Goal: Information Seeking & Learning: Learn about a topic

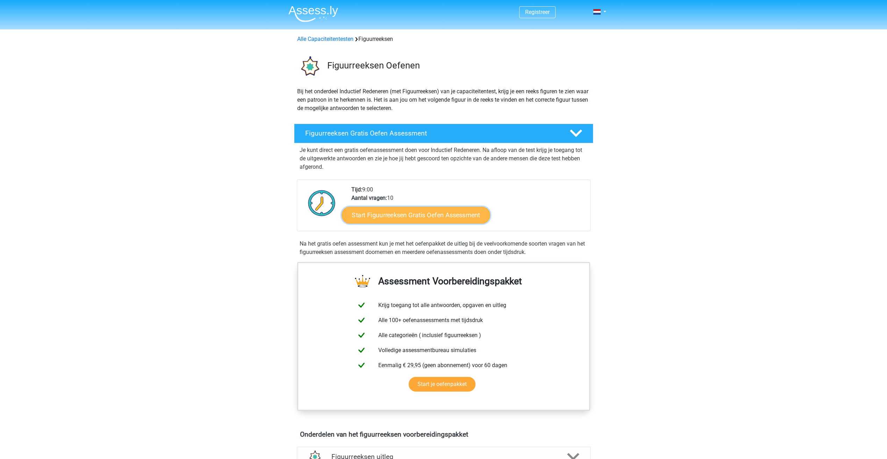
click at [388, 216] on link "Start Figuurreeksen Gratis Oefen Assessment" at bounding box center [415, 215] width 148 height 17
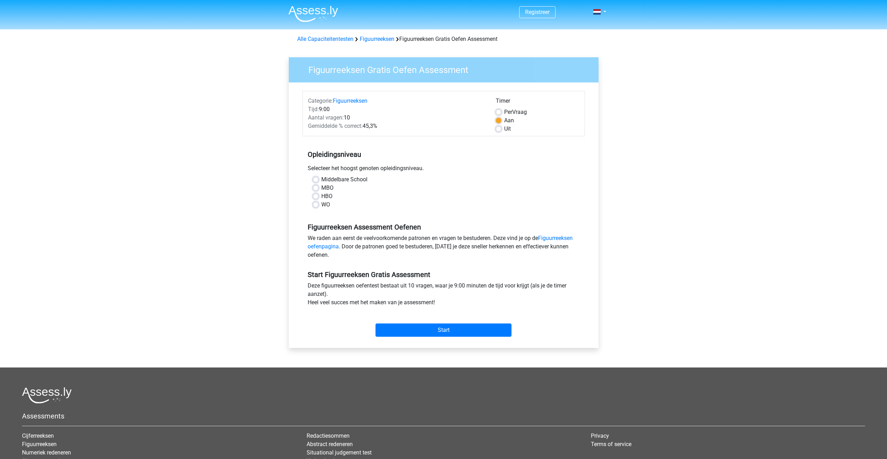
click at [331, 197] on label "HBO" at bounding box center [326, 196] width 11 height 8
click at [318, 197] on input "HBO" at bounding box center [316, 195] width 6 height 7
radio input "true"
click at [505, 128] on label "Uit" at bounding box center [507, 129] width 7 height 8
click at [501, 128] on input "Uit" at bounding box center [499, 128] width 6 height 7
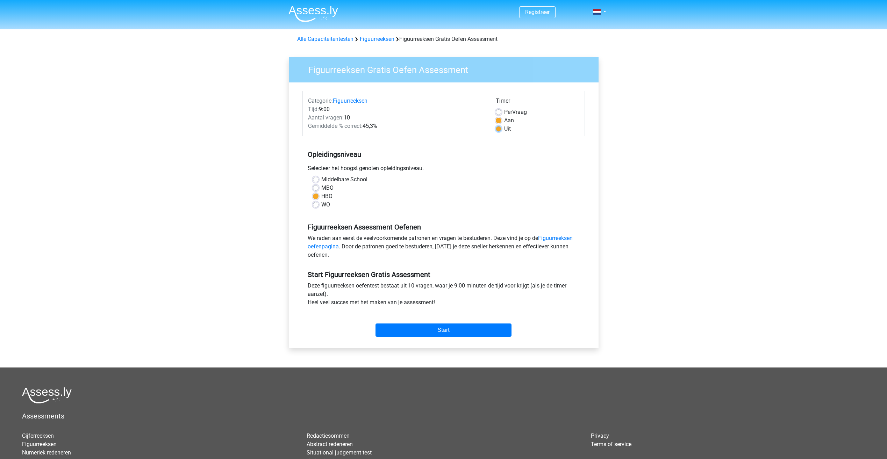
radio input "true"
click at [508, 121] on label "Aan" at bounding box center [509, 120] width 10 height 8
click at [501, 121] on input "Aan" at bounding box center [499, 119] width 6 height 7
radio input "true"
click at [445, 334] on input "Start" at bounding box center [443, 330] width 136 height 13
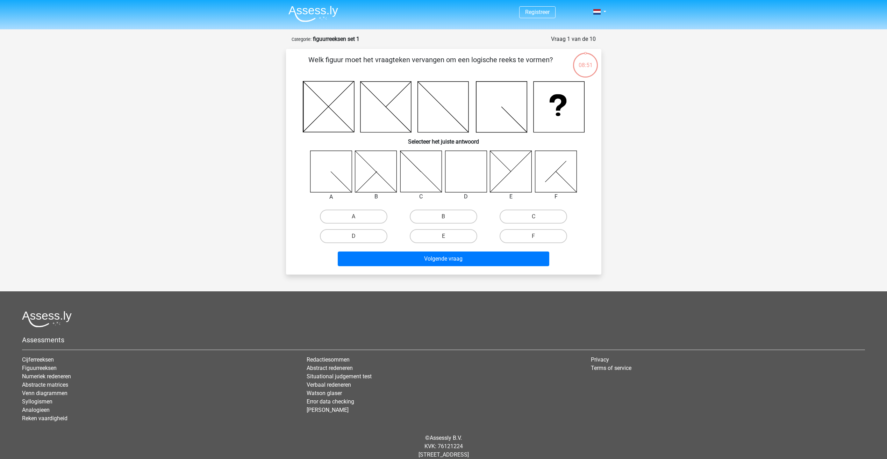
click at [475, 166] on icon at bounding box center [466, 172] width 42 height 42
click at [356, 234] on label "D" at bounding box center [353, 236] width 67 height 14
click at [356, 236] on input "D" at bounding box center [355, 238] width 5 height 5
radio input "true"
click at [434, 260] on button "Volgende vraag" at bounding box center [443, 259] width 211 height 15
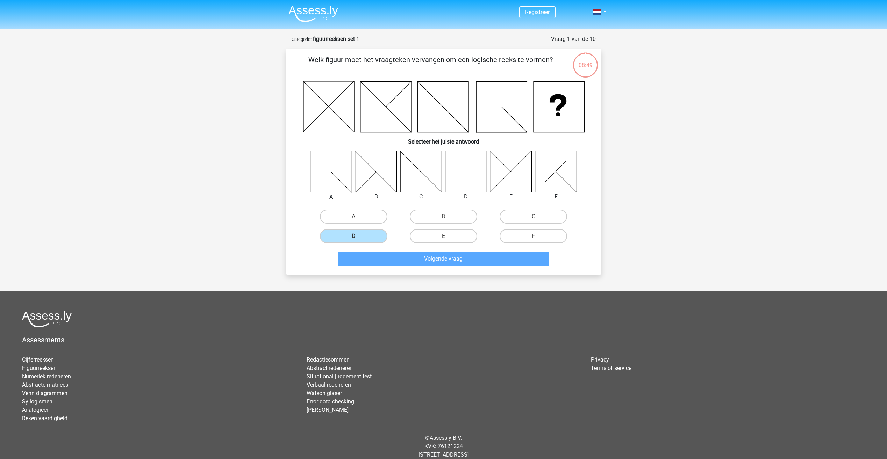
scroll to position [16, 0]
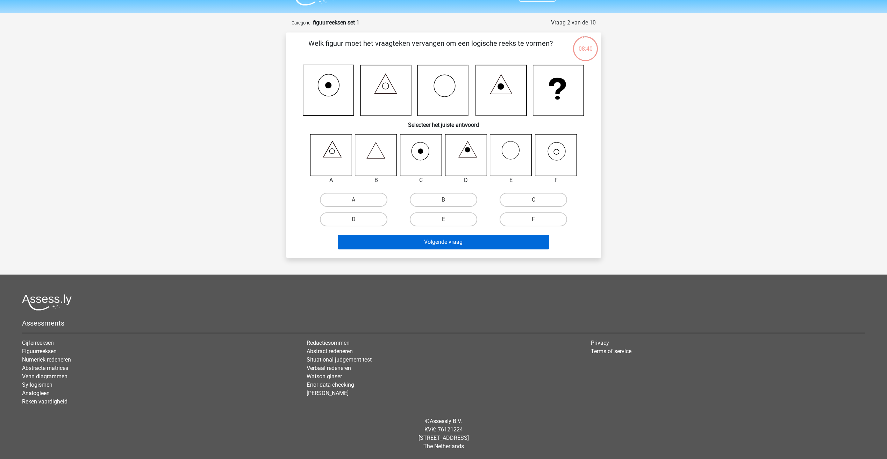
drag, startPoint x: 529, startPoint y: 217, endPoint x: 481, endPoint y: 236, distance: 51.5
click at [528, 217] on label "F" at bounding box center [532, 219] width 67 height 14
click at [533, 219] on input "F" at bounding box center [535, 221] width 5 height 5
radio input "true"
click at [466, 244] on button "Volgende vraag" at bounding box center [443, 242] width 211 height 15
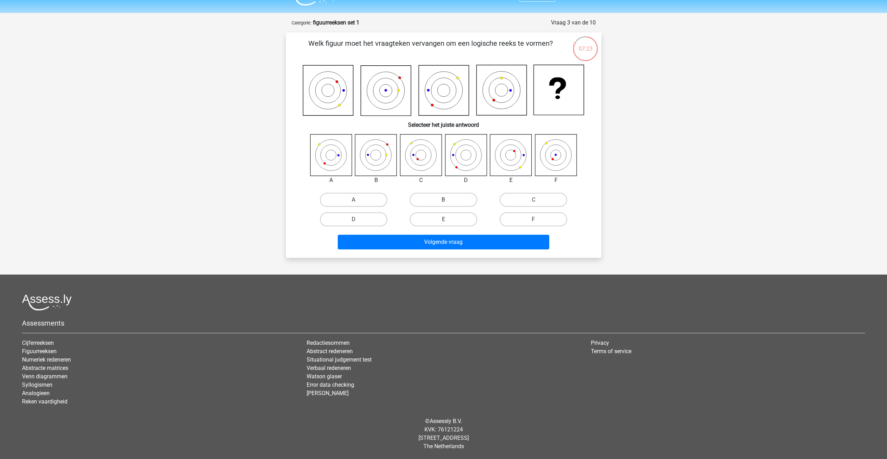
click at [433, 198] on label "B" at bounding box center [443, 200] width 67 height 14
click at [443, 200] on input "B" at bounding box center [445, 202] width 5 height 5
radio input "true"
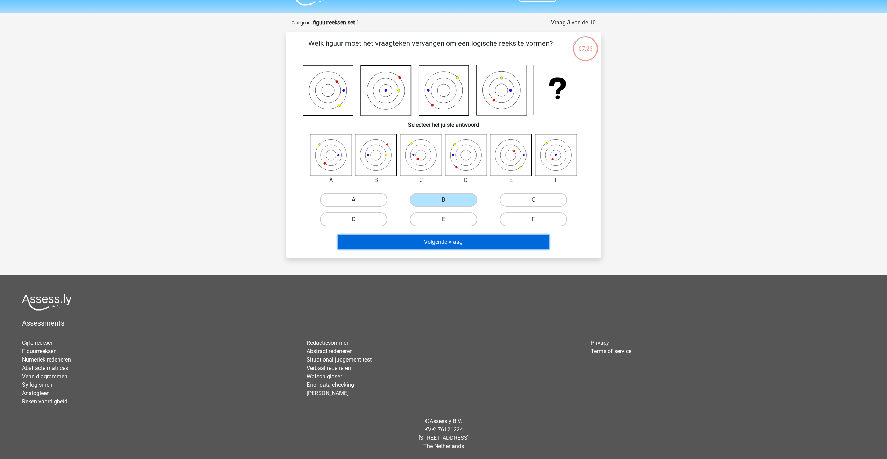
click at [443, 244] on button "Volgende vraag" at bounding box center [443, 242] width 211 height 15
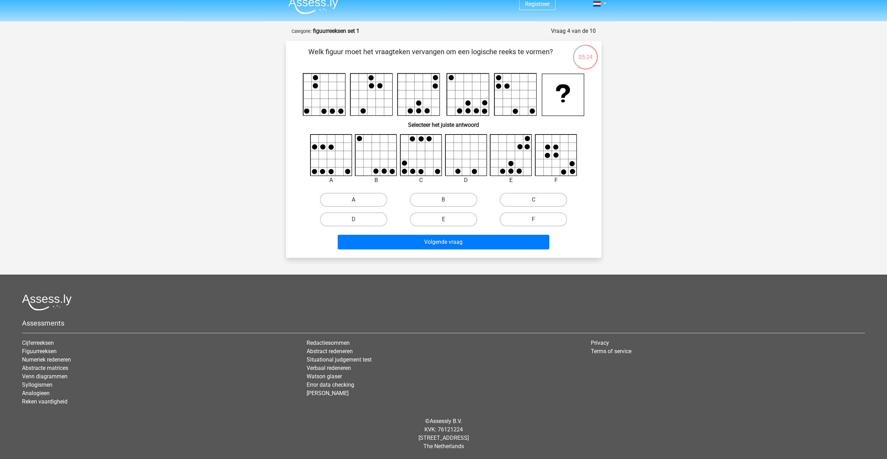
click at [367, 198] on label "A" at bounding box center [353, 200] width 67 height 14
click at [358, 200] on input "A" at bounding box center [355, 202] width 5 height 5
radio input "true"
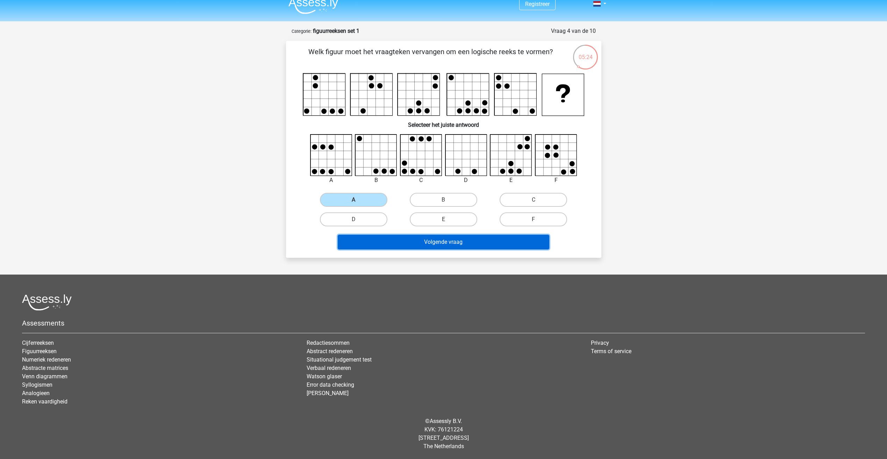
click at [406, 239] on button "Volgende vraag" at bounding box center [443, 242] width 211 height 15
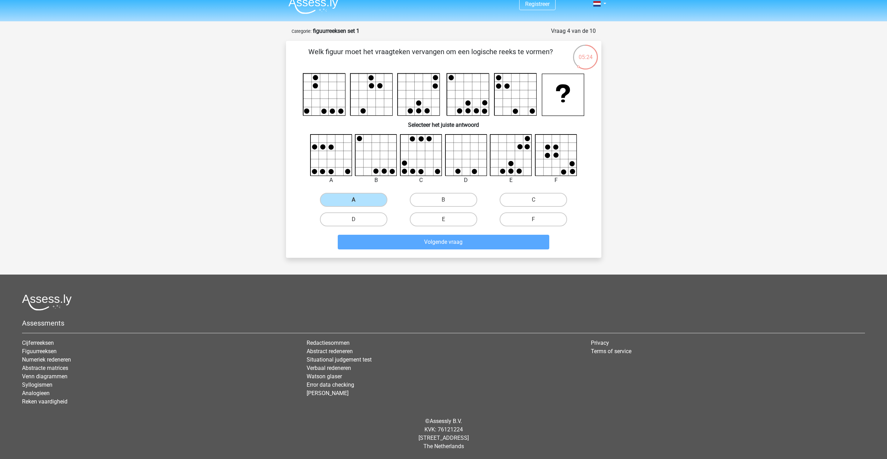
scroll to position [16, 0]
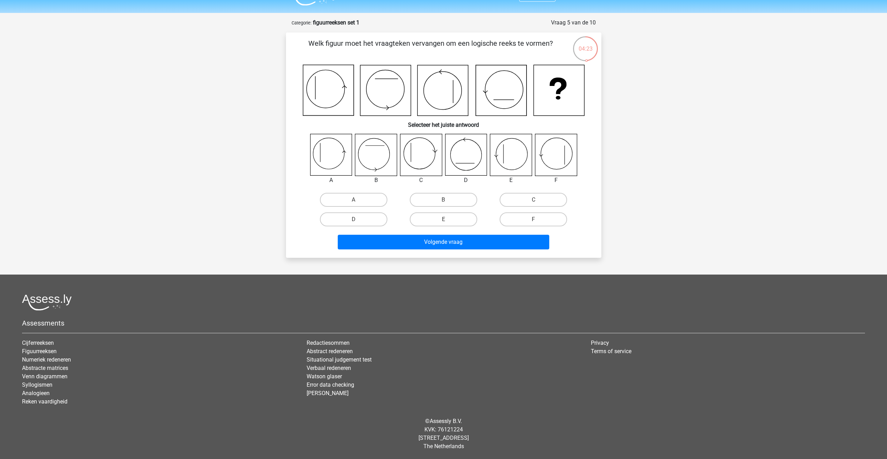
click at [355, 203] on input "A" at bounding box center [355, 202] width 5 height 5
radio input "true"
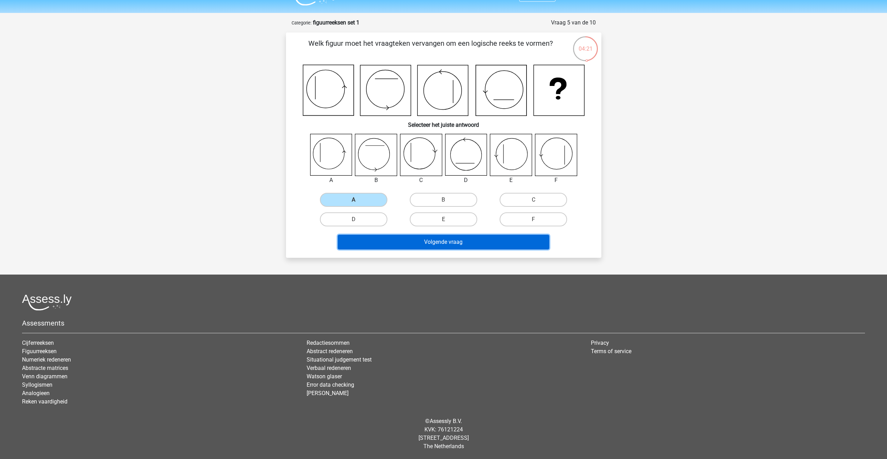
click at [420, 239] on button "Volgende vraag" at bounding box center [443, 242] width 211 height 15
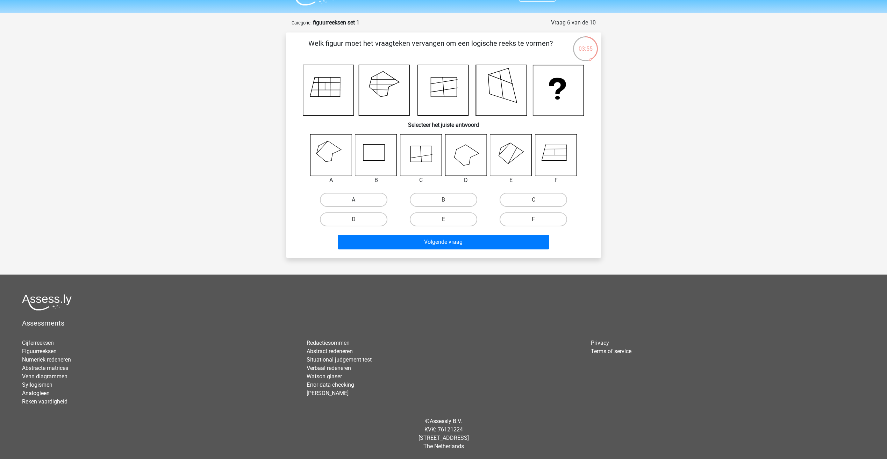
click at [357, 197] on label "A" at bounding box center [353, 200] width 67 height 14
click at [357, 200] on input "A" at bounding box center [355, 202] width 5 height 5
radio input "true"
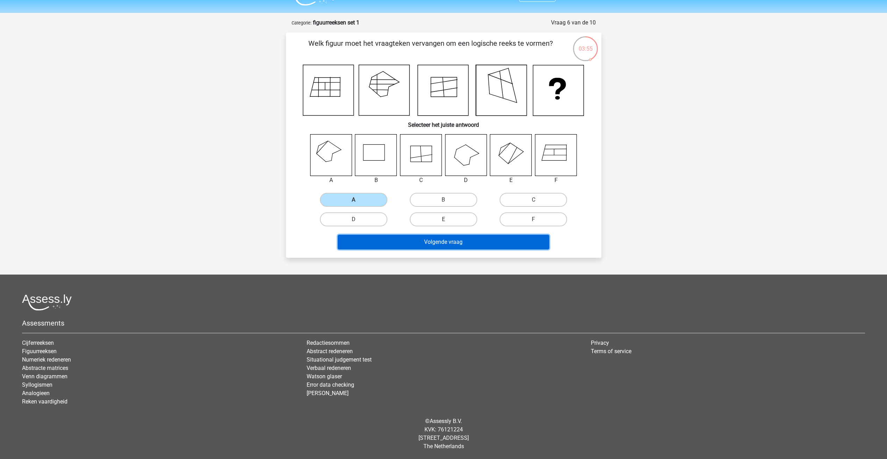
click at [428, 237] on button "Volgende vraag" at bounding box center [443, 242] width 211 height 15
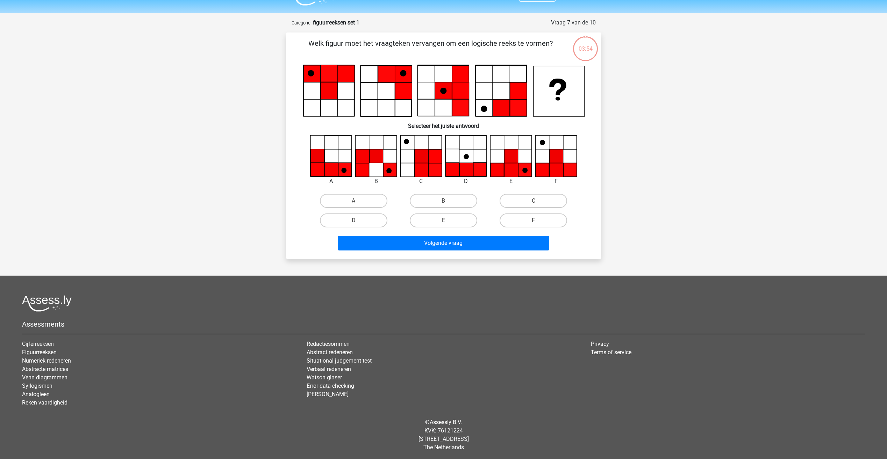
scroll to position [17, 0]
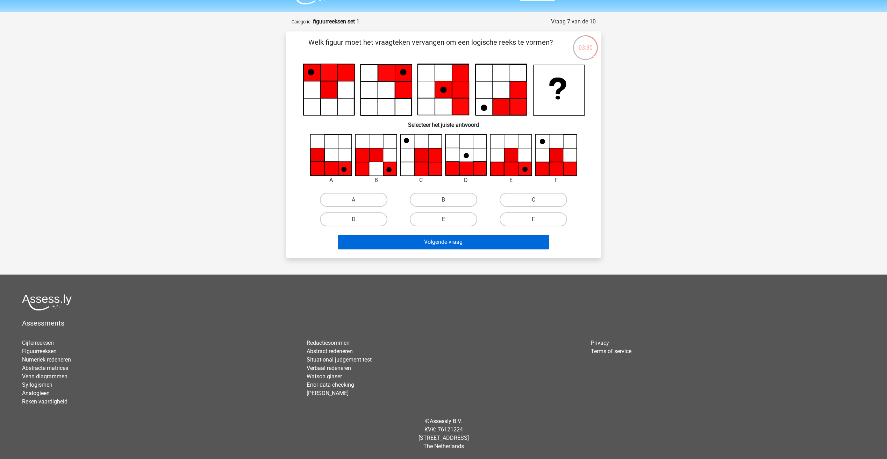
drag, startPoint x: 441, startPoint y: 215, endPoint x: 458, endPoint y: 238, distance: 28.8
click at [441, 215] on label "E" at bounding box center [443, 219] width 67 height 14
click at [443, 219] on input "E" at bounding box center [445, 221] width 5 height 5
radio input "true"
click at [459, 245] on button "Volgende vraag" at bounding box center [443, 242] width 211 height 15
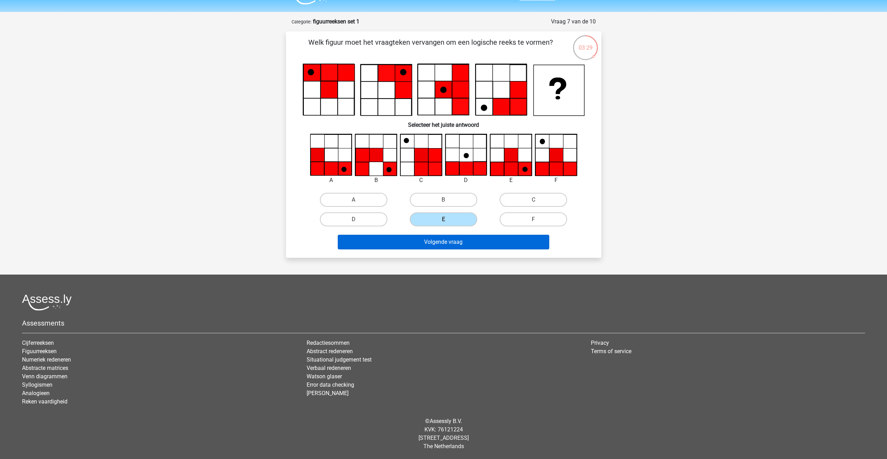
scroll to position [20, 0]
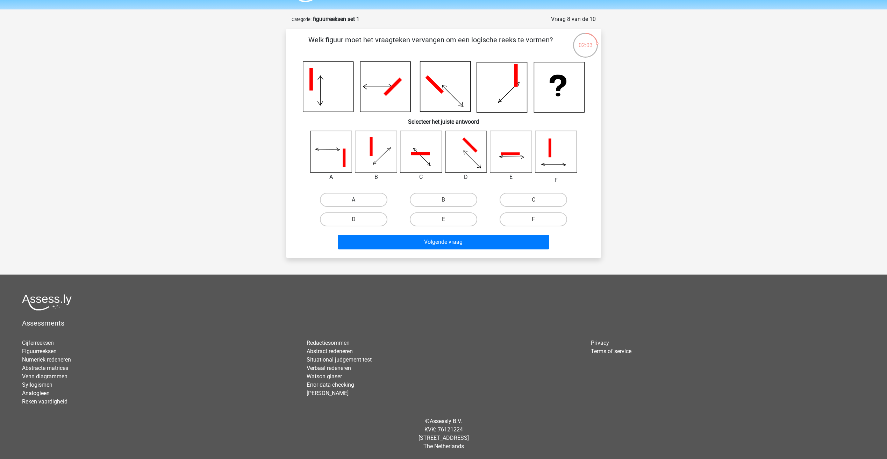
click at [369, 197] on label "A" at bounding box center [353, 200] width 67 height 14
click at [358, 200] on input "A" at bounding box center [355, 202] width 5 height 5
radio input "true"
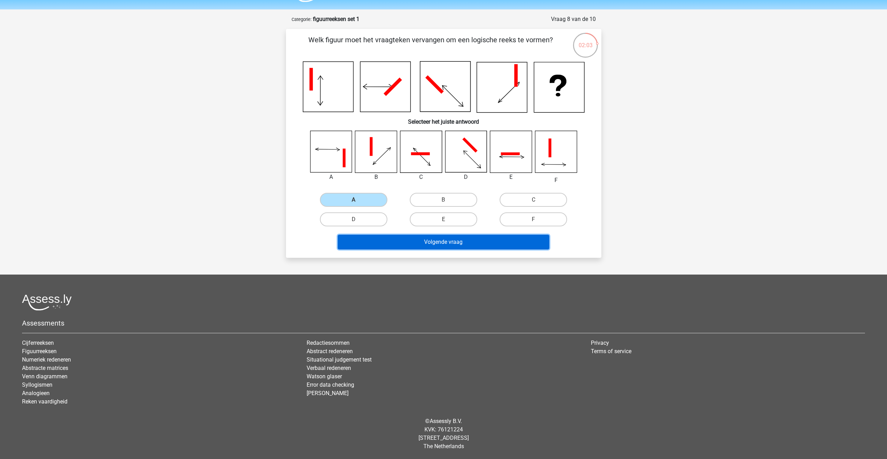
click at [452, 241] on button "Volgende vraag" at bounding box center [443, 242] width 211 height 15
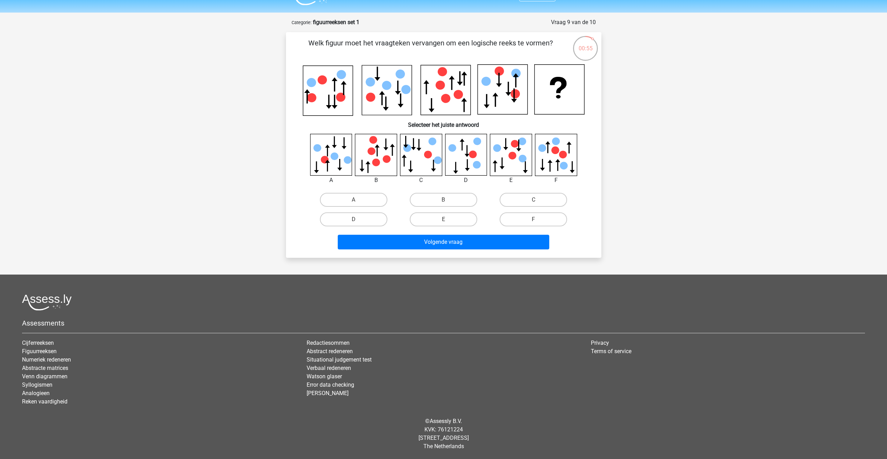
drag, startPoint x: 521, startPoint y: 199, endPoint x: 492, endPoint y: 226, distance: 39.3
click at [521, 198] on label "C" at bounding box center [532, 200] width 67 height 14
click at [533, 200] on input "C" at bounding box center [535, 202] width 5 height 5
radio input "true"
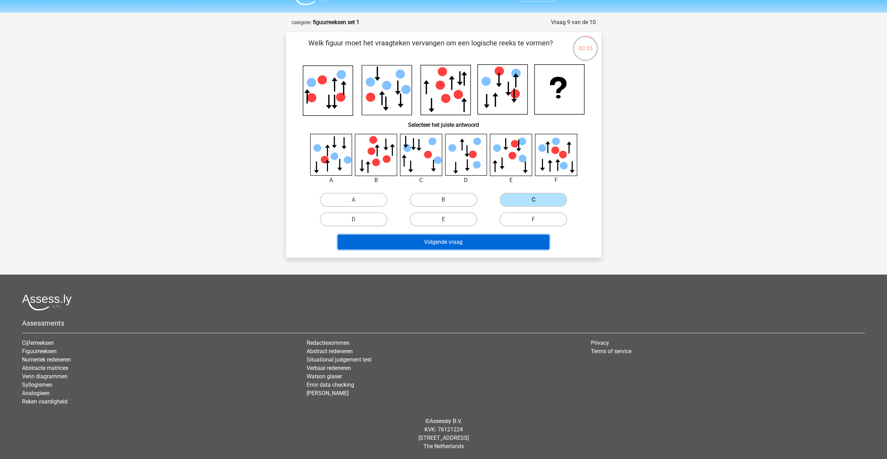
click at [469, 239] on button "Volgende vraag" at bounding box center [443, 242] width 211 height 15
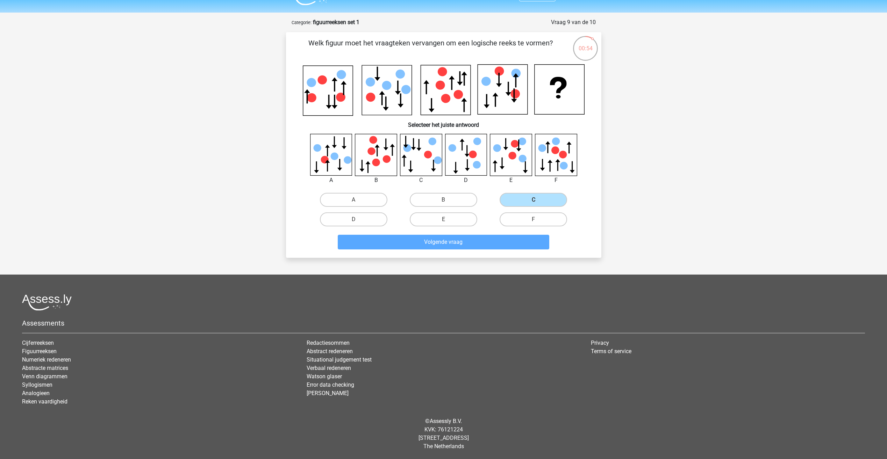
scroll to position [8, 0]
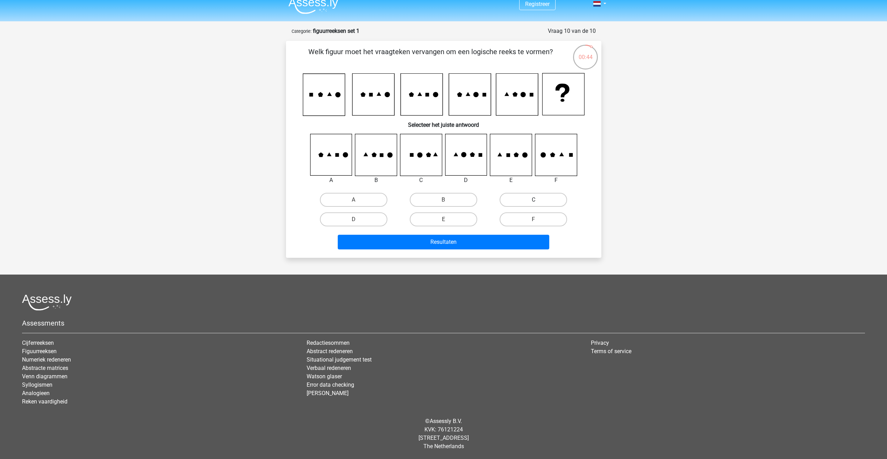
click at [542, 202] on label "C" at bounding box center [532, 200] width 67 height 14
click at [538, 202] on input "C" at bounding box center [535, 202] width 5 height 5
radio input "true"
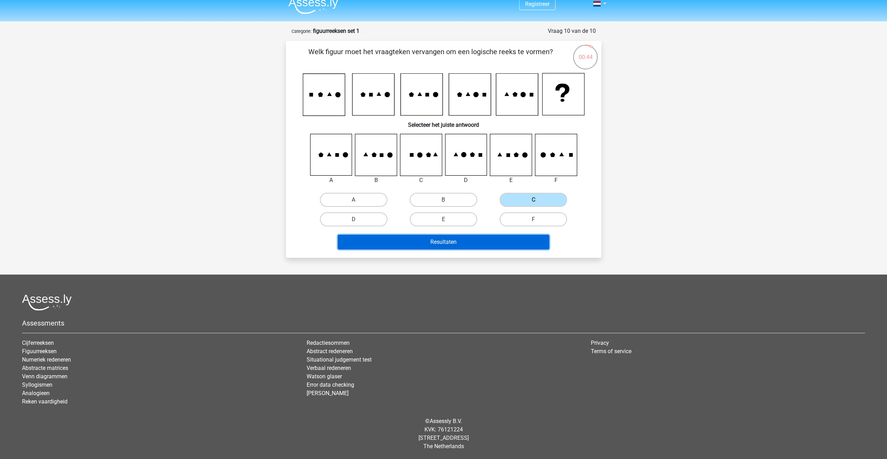
click at [487, 239] on button "Resultaten" at bounding box center [443, 242] width 211 height 15
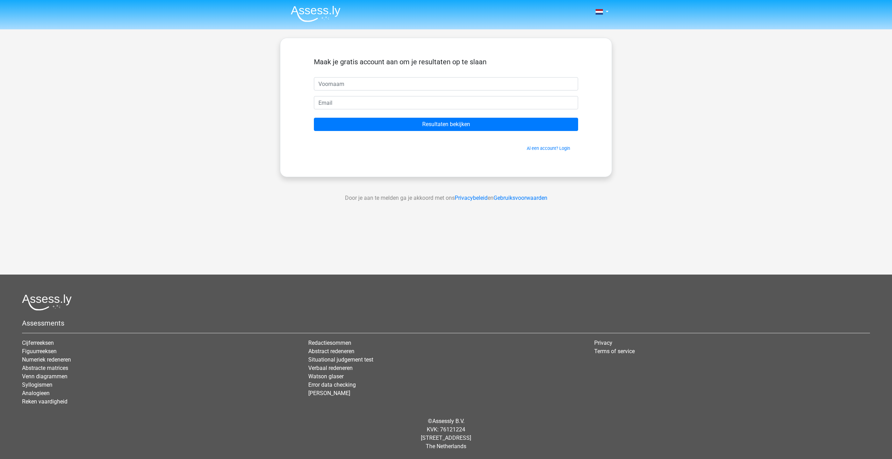
click at [412, 83] on input "text" at bounding box center [446, 83] width 264 height 13
type input "Kevin"
type input "kevin_dorland@msn.com"
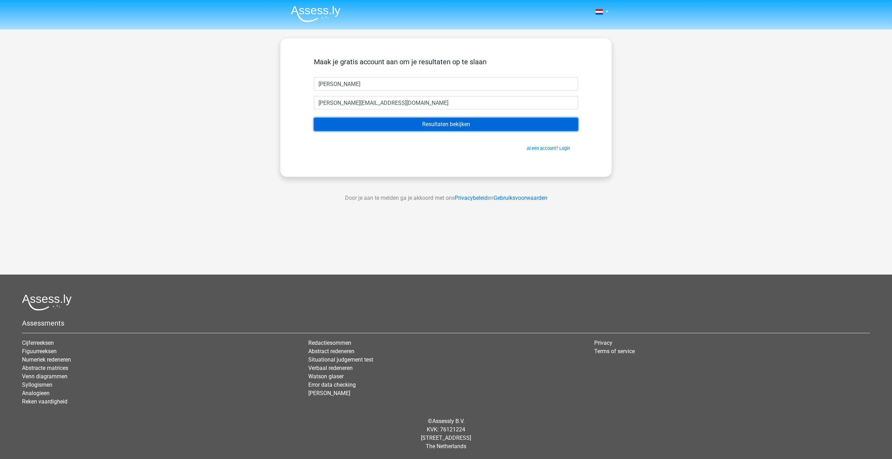
click at [381, 121] on input "Resultaten bekijken" at bounding box center [446, 124] width 264 height 13
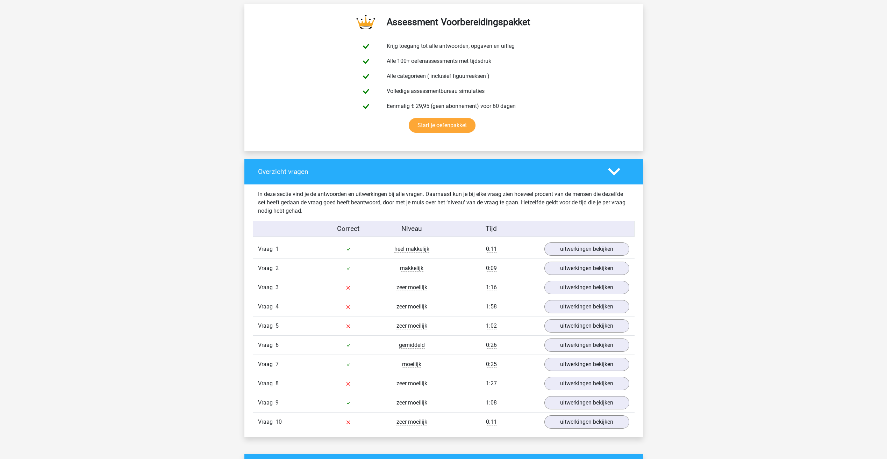
scroll to position [419, 0]
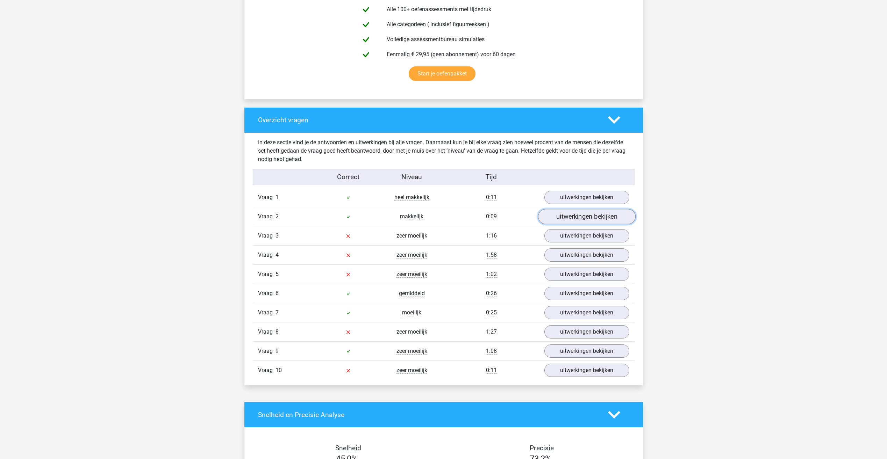
click at [579, 216] on link "uitwerkingen bekijken" at bounding box center [585, 216] width 97 height 15
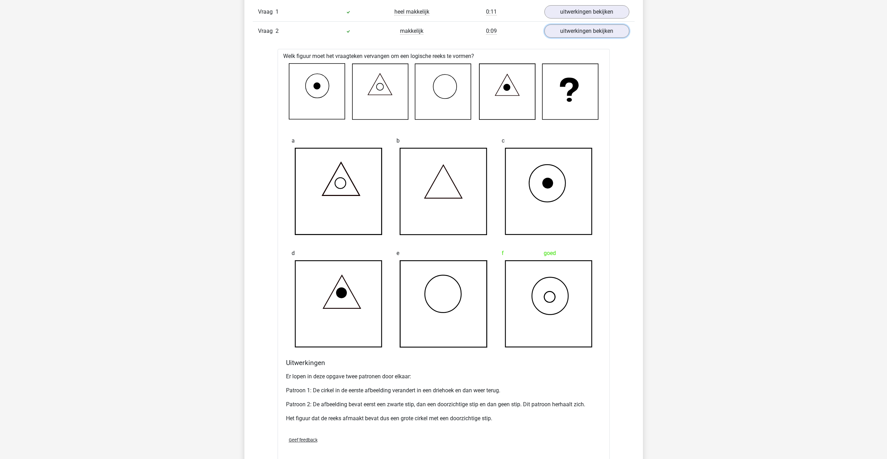
scroll to position [454, 0]
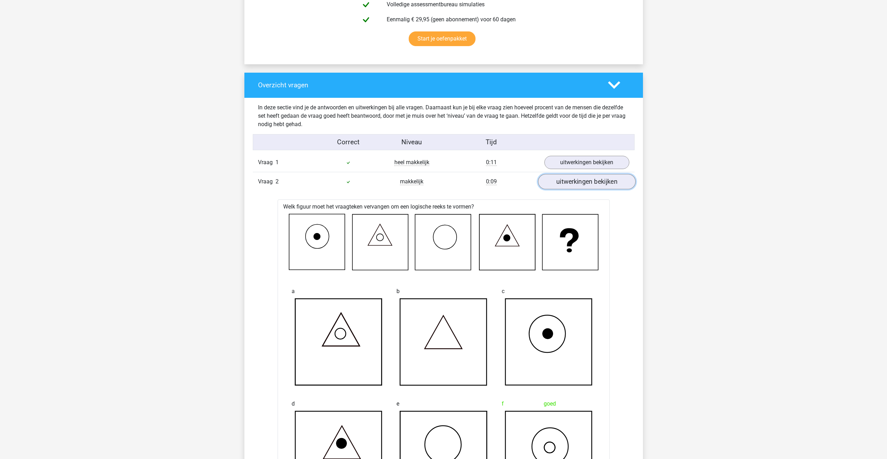
click at [581, 185] on link "uitwerkingen bekijken" at bounding box center [585, 181] width 97 height 15
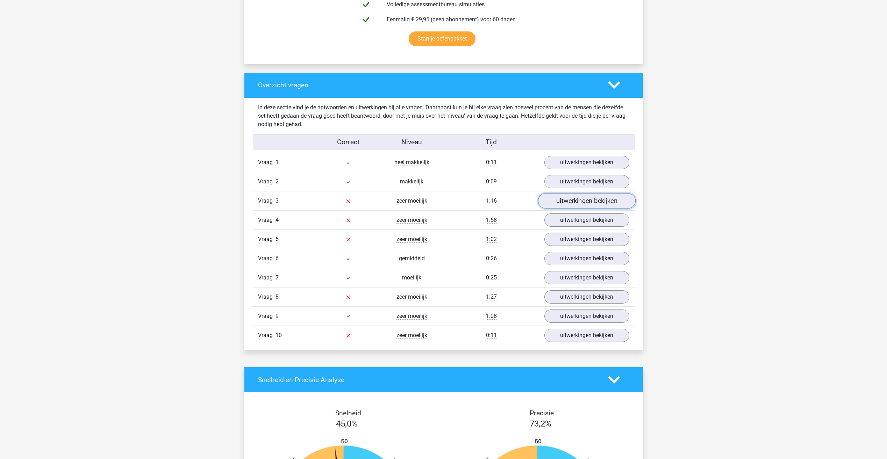
click at [577, 206] on link "uitwerkingen bekijken" at bounding box center [585, 201] width 97 height 15
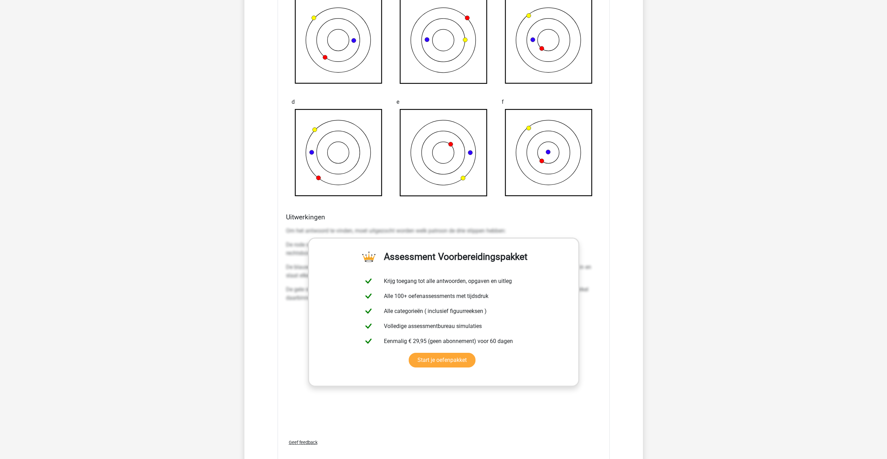
scroll to position [804, 0]
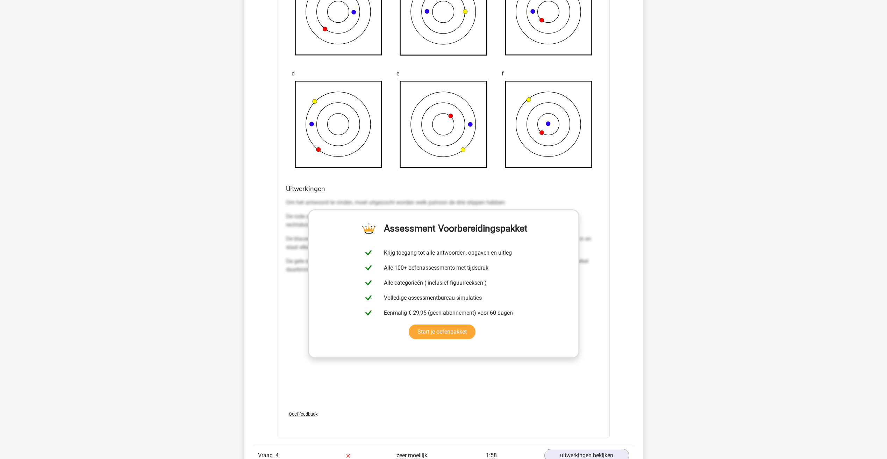
drag, startPoint x: 611, startPoint y: 354, endPoint x: 598, endPoint y: 357, distance: 13.6
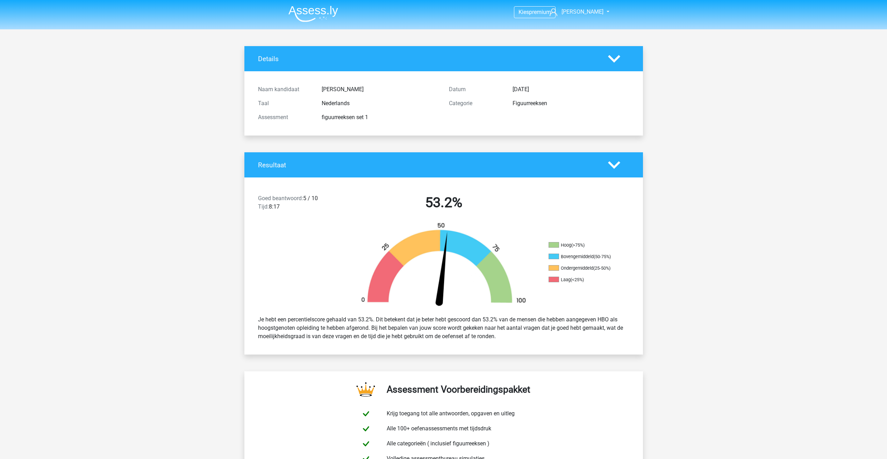
drag, startPoint x: 193, startPoint y: 190, endPoint x: 174, endPoint y: 194, distance: 19.7
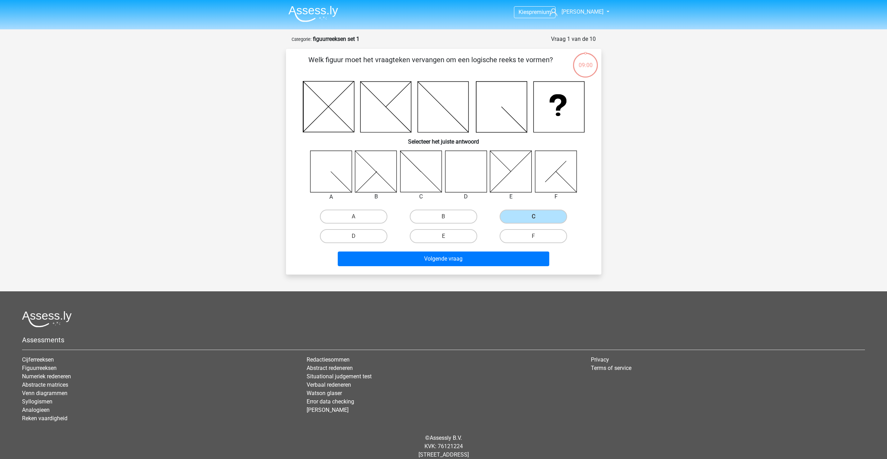
scroll to position [8, 0]
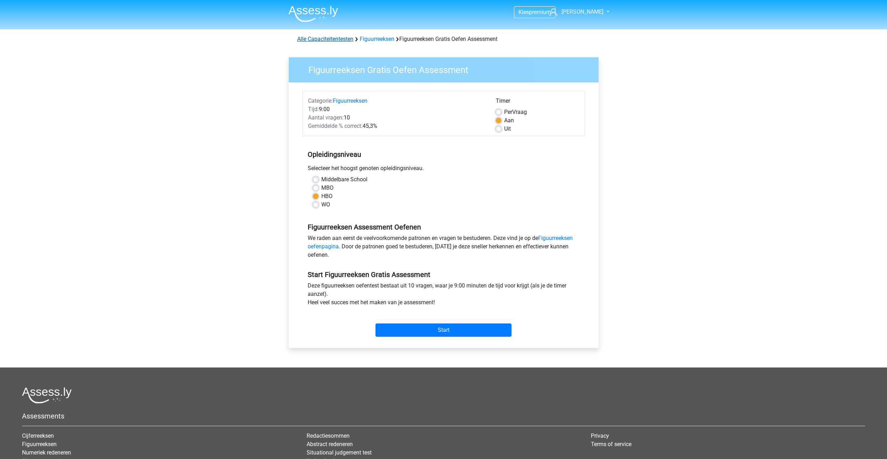
click at [335, 38] on link "Alle Capaciteitentesten" at bounding box center [325, 39] width 56 height 7
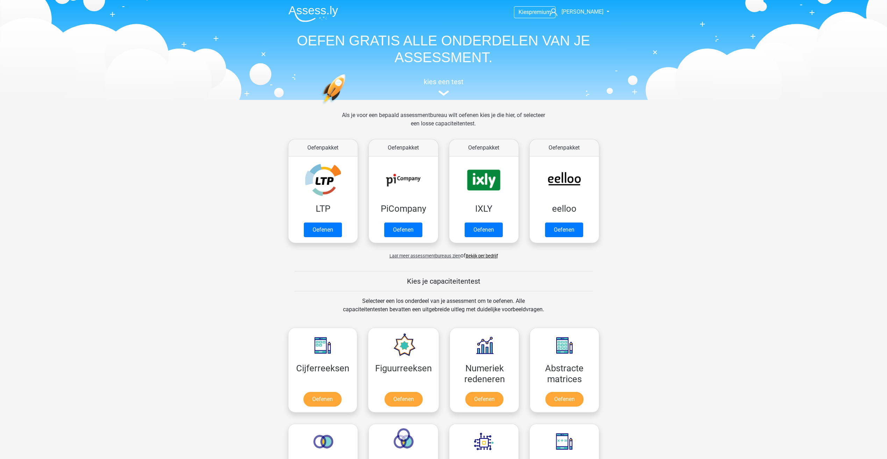
scroll to position [297, 0]
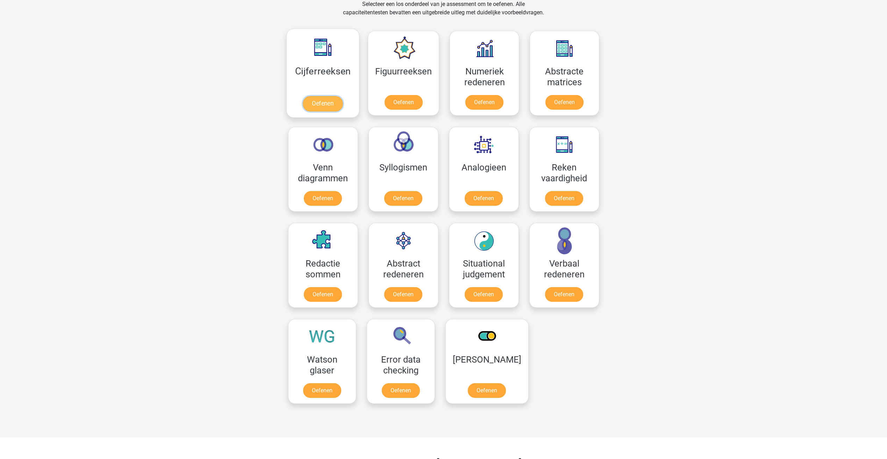
click at [325, 105] on link "Oefenen" at bounding box center [323, 103] width 40 height 15
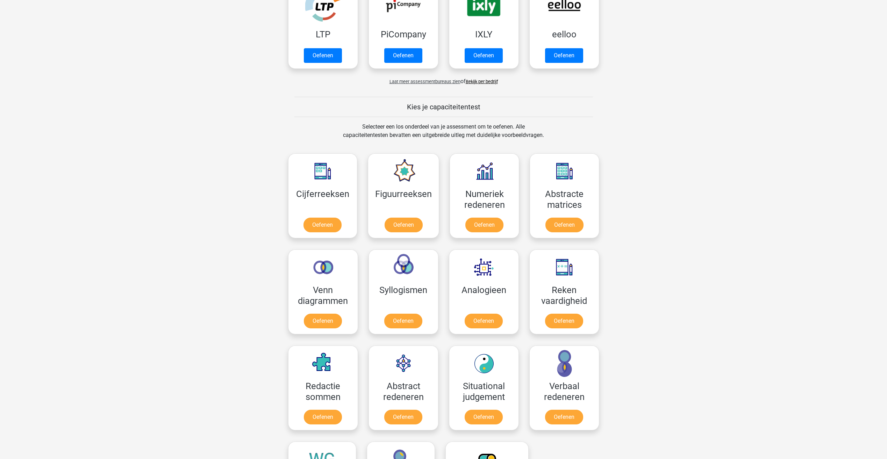
scroll to position [210, 0]
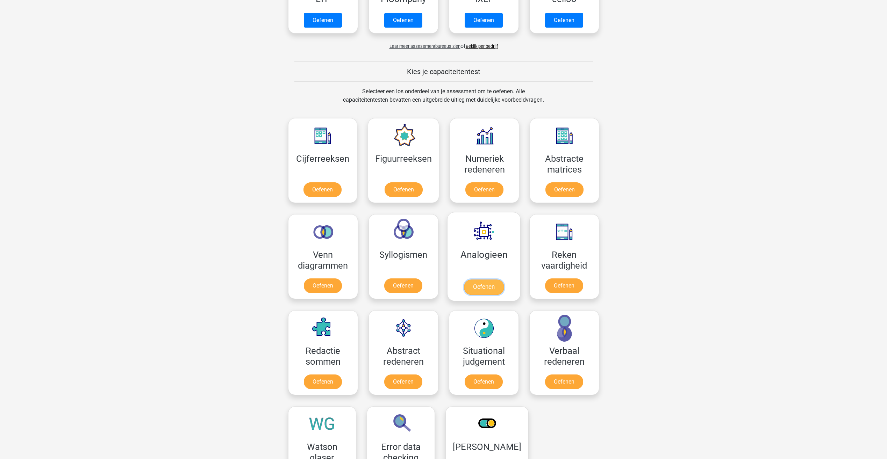
click at [479, 290] on link "Oefenen" at bounding box center [483, 287] width 40 height 15
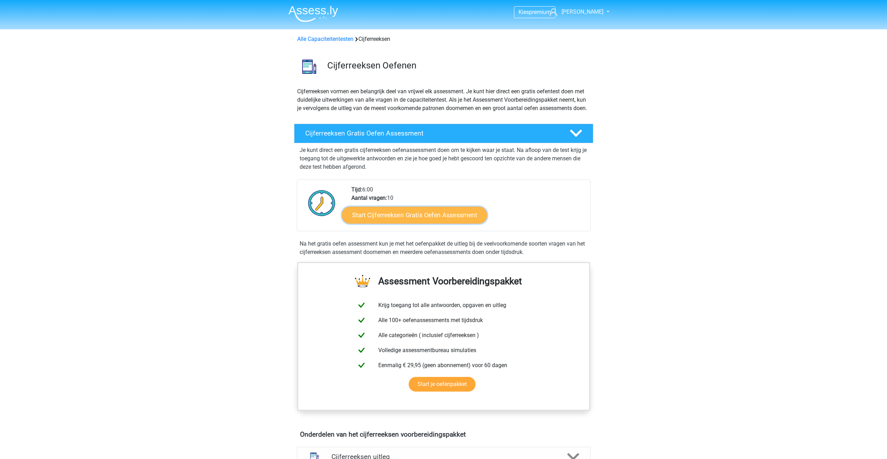
click at [378, 223] on link "Start Cijferreeksen Gratis Oefen Assessment" at bounding box center [414, 215] width 145 height 17
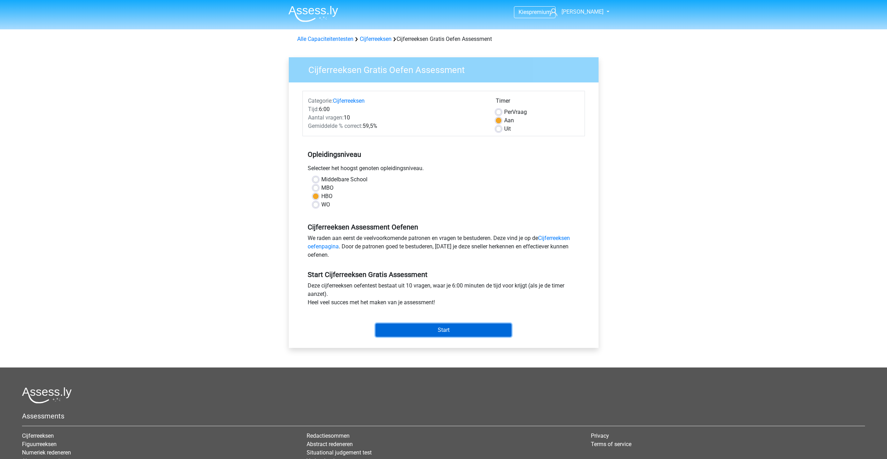
click at [406, 331] on input "Start" at bounding box center [443, 330] width 136 height 13
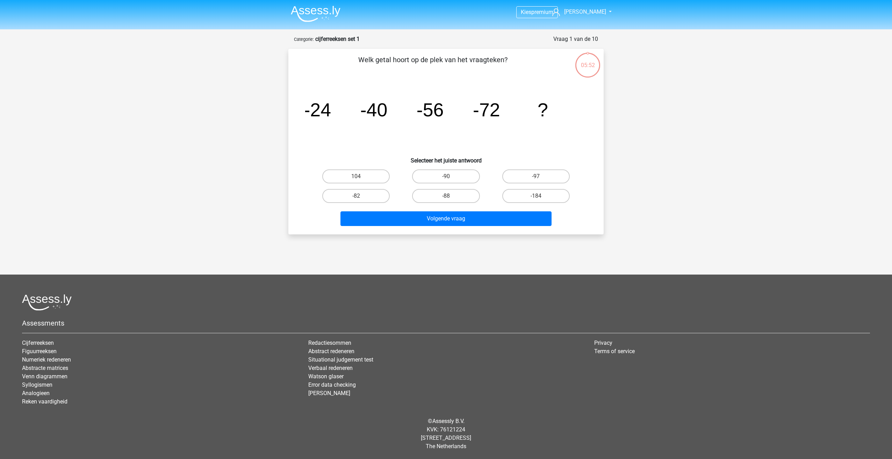
click at [448, 198] on input "-88" at bounding box center [448, 198] width 5 height 5
radio input "true"
click at [441, 223] on button "Volgende vraag" at bounding box center [445, 218] width 211 height 15
click at [366, 195] on label "-30" at bounding box center [355, 196] width 67 height 14
click at [361, 196] on input "-30" at bounding box center [358, 198] width 5 height 5
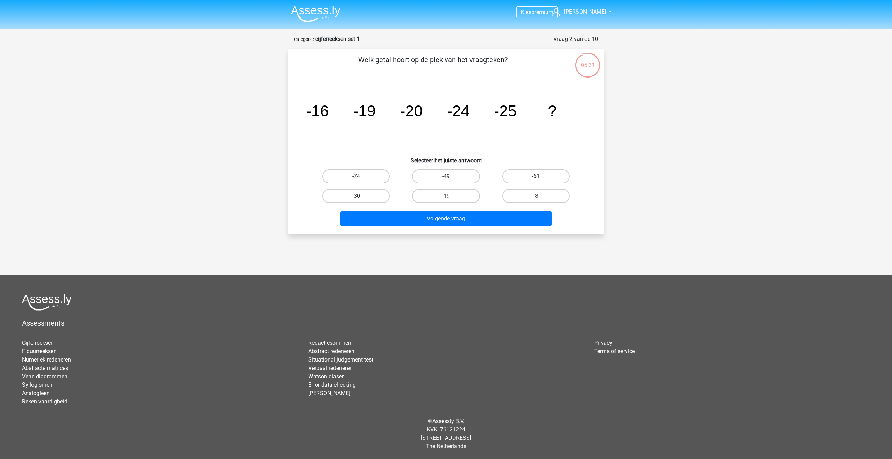
radio input "true"
click at [409, 222] on button "Volgende vraag" at bounding box center [445, 218] width 211 height 15
click at [369, 173] on label "-82" at bounding box center [355, 176] width 67 height 14
click at [361, 176] on input "-82" at bounding box center [358, 178] width 5 height 5
radio input "true"
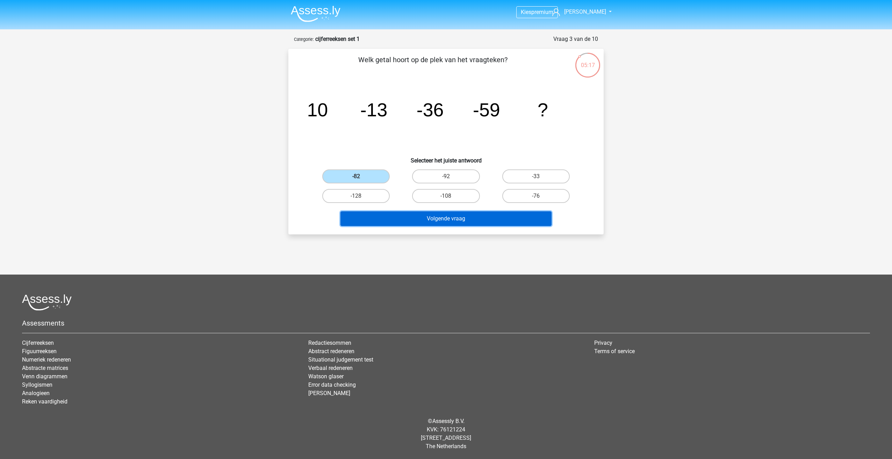
click at [423, 224] on button "Volgende vraag" at bounding box center [445, 218] width 211 height 15
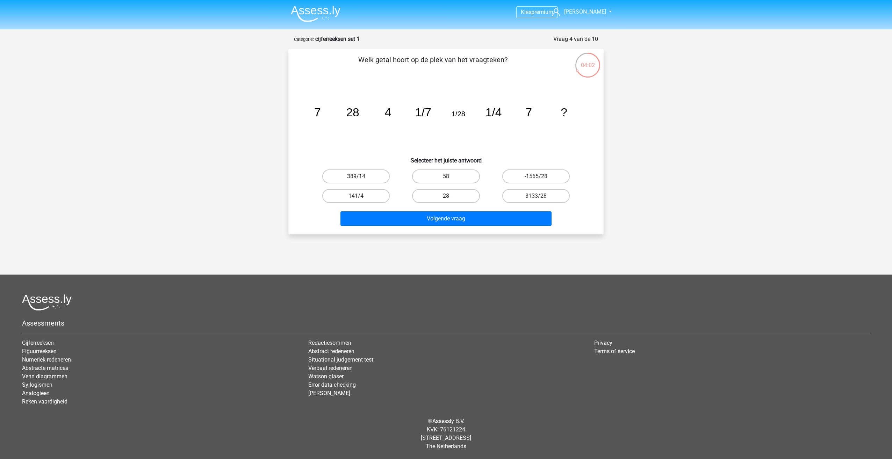
click at [457, 199] on label "28" at bounding box center [445, 196] width 67 height 14
click at [450, 199] on input "28" at bounding box center [448, 198] width 5 height 5
radio input "true"
click at [446, 225] on div "Volgende vraag" at bounding box center [446, 219] width 270 height 17
click at [450, 215] on button "Volgende vraag" at bounding box center [445, 218] width 211 height 15
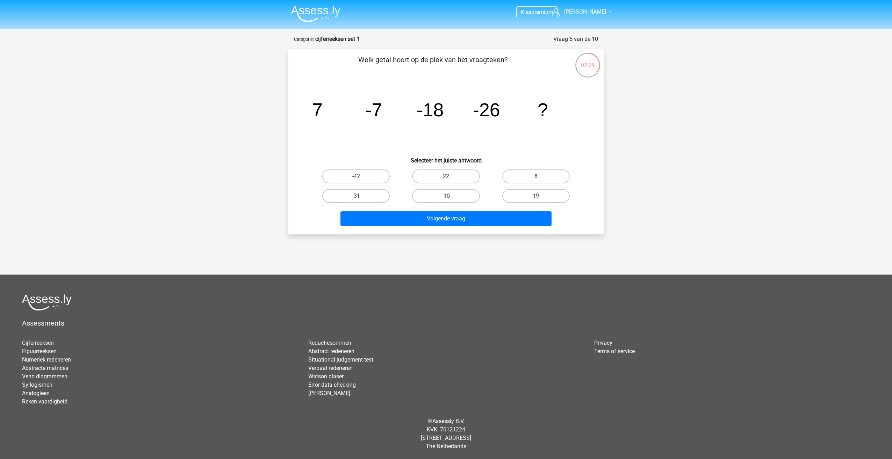
click at [367, 195] on label "-31" at bounding box center [355, 196] width 67 height 14
click at [361, 196] on input "-31" at bounding box center [358, 198] width 5 height 5
radio input "true"
click at [420, 218] on button "Volgende vraag" at bounding box center [445, 218] width 211 height 15
click at [443, 193] on label "-513/625" at bounding box center [445, 196] width 67 height 14
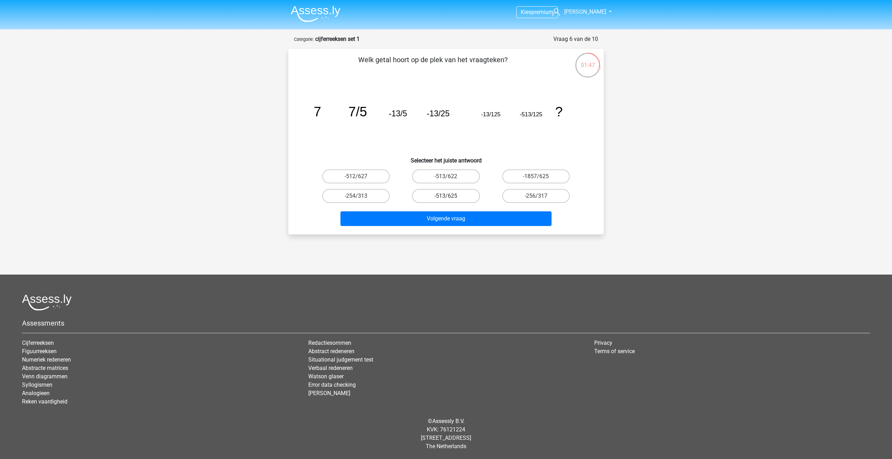
click at [446, 196] on input "-513/625" at bounding box center [448, 198] width 5 height 5
radio input "true"
click at [422, 222] on button "Volgende vraag" at bounding box center [445, 218] width 211 height 15
drag, startPoint x: 549, startPoint y: 180, endPoint x: 494, endPoint y: 214, distance: 65.0
click at [549, 180] on label "-7/5" at bounding box center [535, 176] width 67 height 14
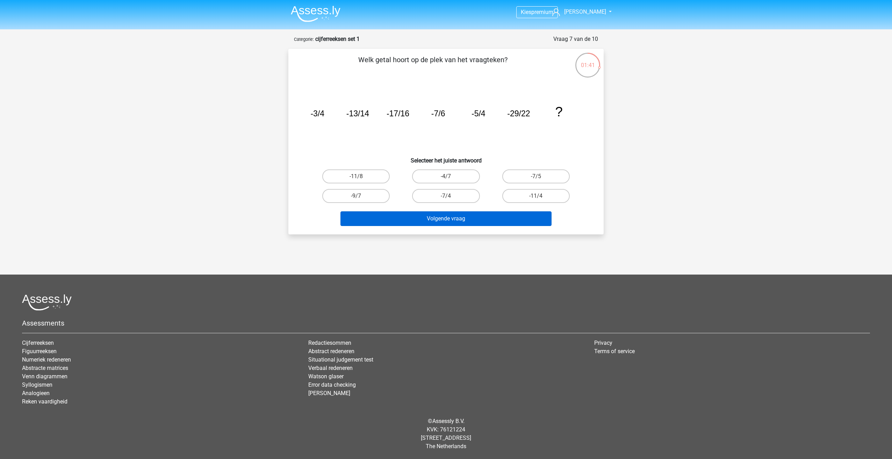
click at [540, 180] on input "-7/5" at bounding box center [538, 178] width 5 height 5
radio input "true"
click at [486, 223] on button "Volgende vraag" at bounding box center [445, 218] width 211 height 15
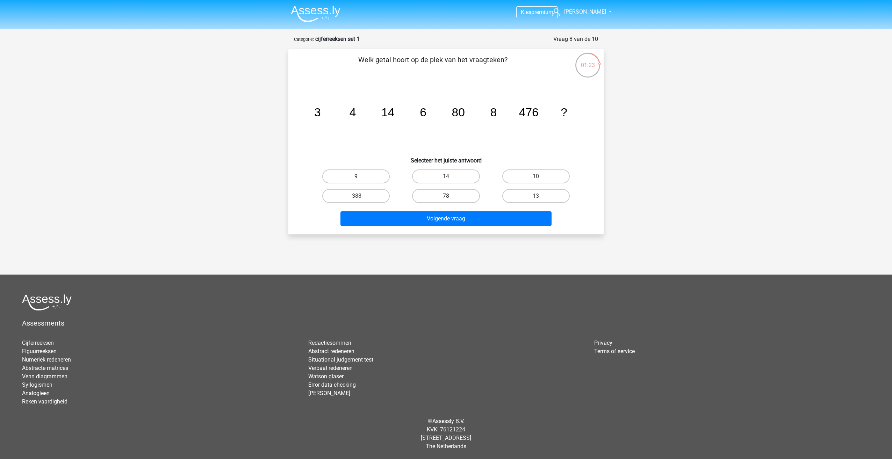
click at [453, 197] on label "78" at bounding box center [445, 196] width 67 height 14
click at [450, 197] on input "78" at bounding box center [448, 198] width 5 height 5
radio input "true"
click at [452, 218] on button "Volgende vraag" at bounding box center [445, 218] width 211 height 15
drag, startPoint x: 441, startPoint y: 178, endPoint x: 442, endPoint y: 208, distance: 30.1
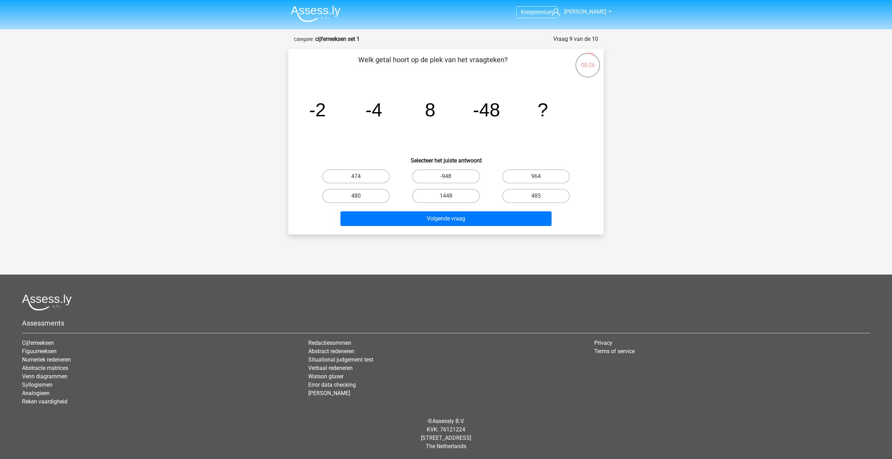
click at [441, 178] on label "-948" at bounding box center [445, 176] width 67 height 14
click at [446, 178] on input "-948" at bounding box center [448, 178] width 5 height 5
radio input "true"
click at [441, 224] on button "Volgende vraag" at bounding box center [445, 218] width 211 height 15
click at [359, 173] on label "395" at bounding box center [355, 176] width 67 height 14
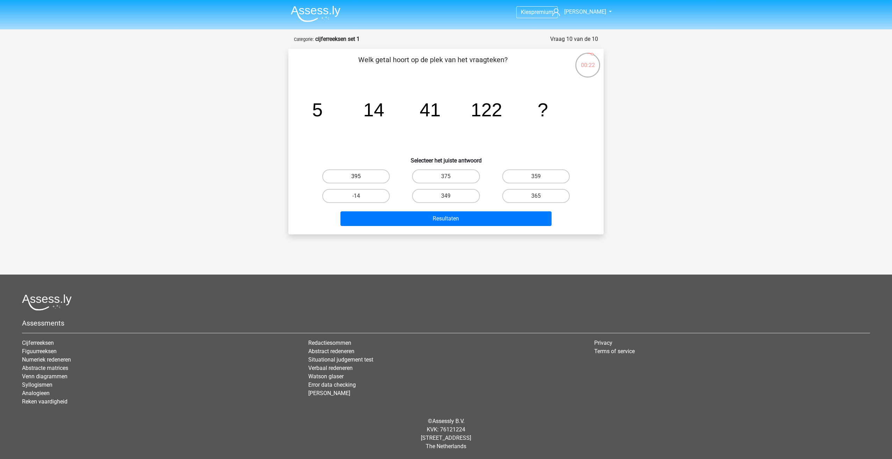
click at [359, 176] on input "395" at bounding box center [358, 178] width 5 height 5
radio input "true"
click at [412, 219] on button "Resultaten" at bounding box center [445, 218] width 211 height 15
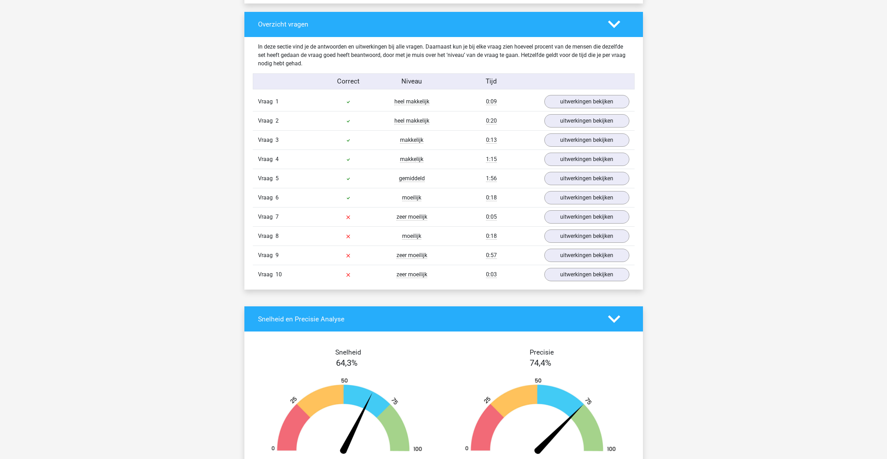
scroll to position [559, 0]
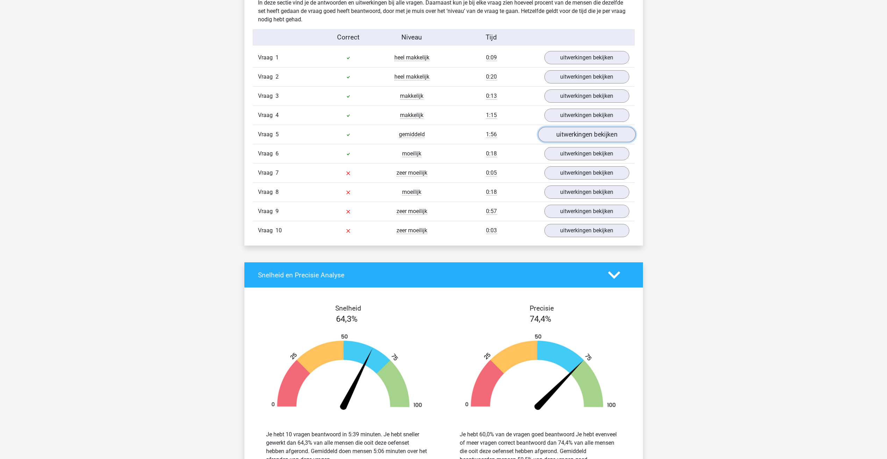
click at [572, 132] on link "uitwerkingen bekijken" at bounding box center [585, 134] width 97 height 15
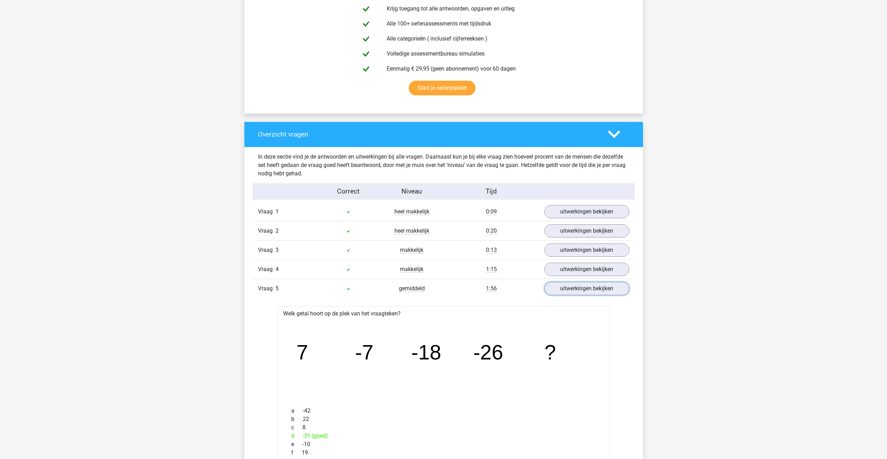
scroll to position [210, 0]
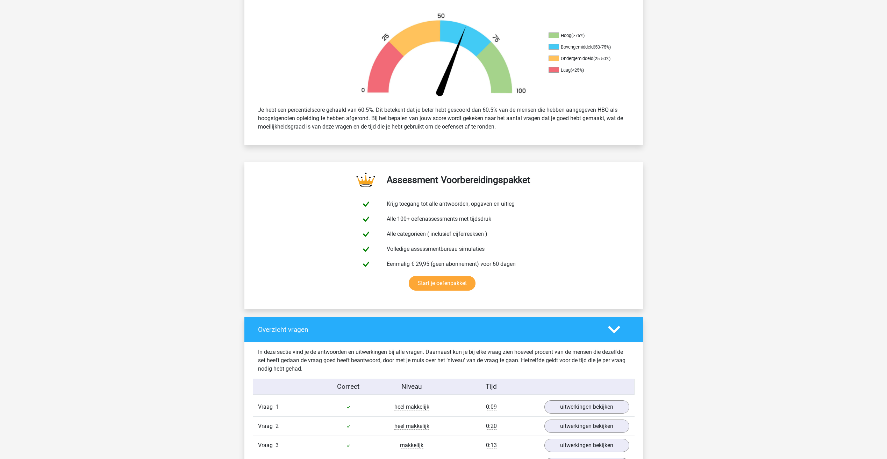
drag, startPoint x: 220, startPoint y: 261, endPoint x: 215, endPoint y: 260, distance: 5.3
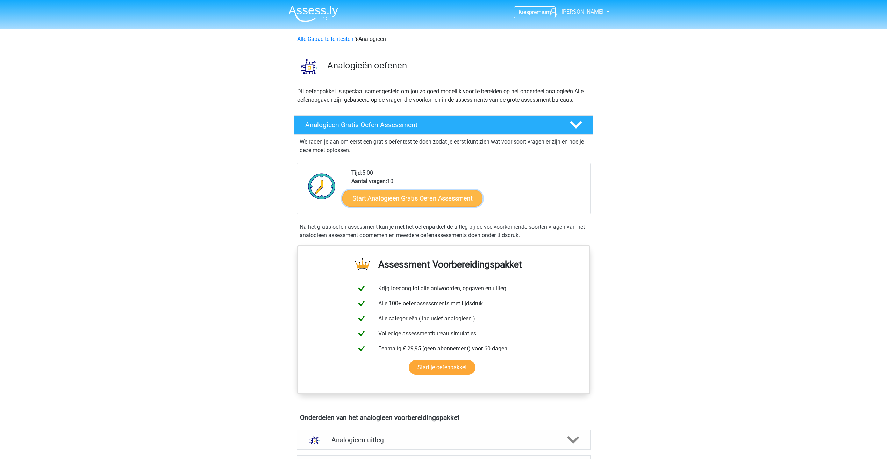
click at [391, 204] on link "Start Analogieen Gratis Oefen Assessment" at bounding box center [412, 198] width 140 height 17
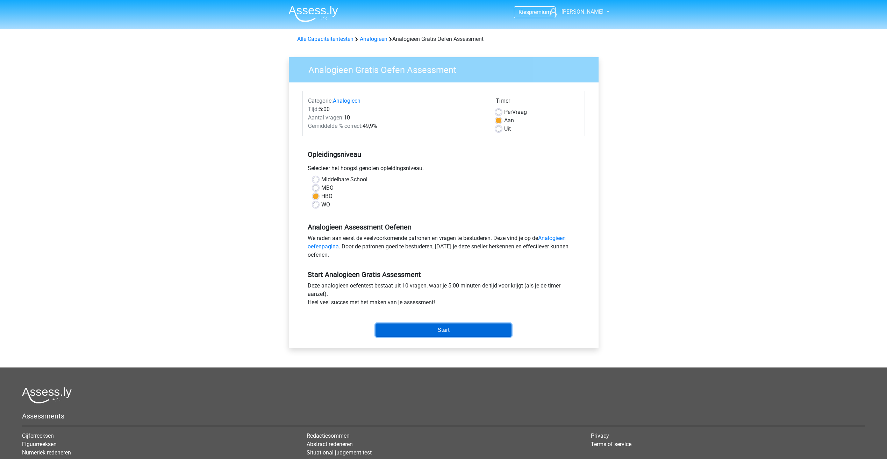
click at [429, 331] on input "Start" at bounding box center [443, 330] width 136 height 13
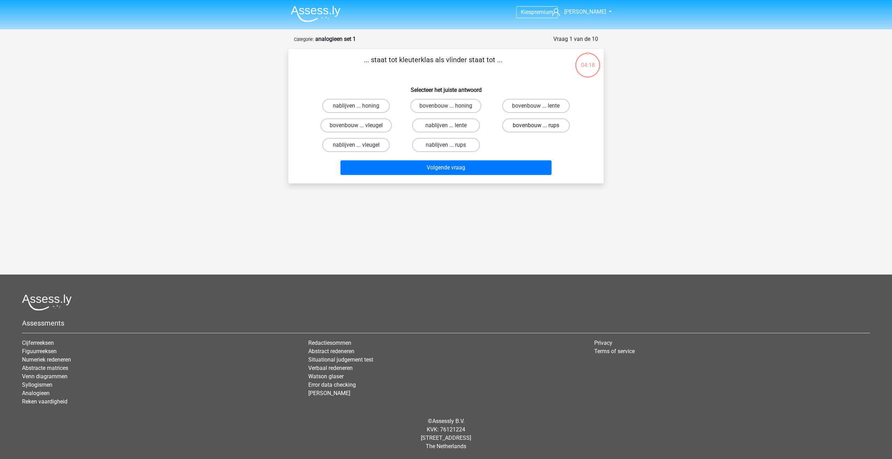
click at [534, 128] on label "bovenbouw ... rups" at bounding box center [535, 125] width 67 height 14
click at [536, 128] on input "bovenbouw ... rups" at bounding box center [538, 127] width 5 height 5
radio input "true"
click at [484, 166] on button "Volgende vraag" at bounding box center [445, 167] width 211 height 15
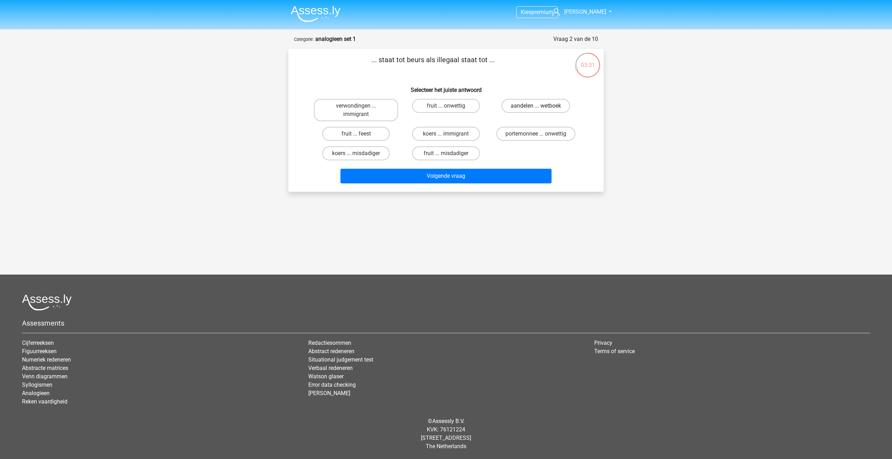
click at [533, 104] on label "aandelen ... wetboek" at bounding box center [535, 106] width 68 height 14
click at [536, 106] on input "aandelen ... wetboek" at bounding box center [538, 108] width 5 height 5
radio input "true"
click at [490, 174] on button "Volgende vraag" at bounding box center [445, 176] width 211 height 15
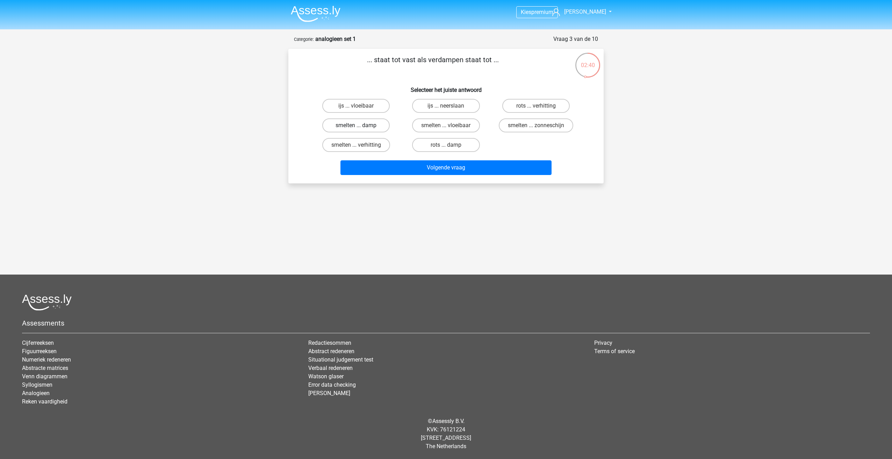
click at [378, 126] on label "smelten ... damp" at bounding box center [355, 125] width 67 height 14
click at [361, 126] on input "smelten ... damp" at bounding box center [358, 127] width 5 height 5
radio input "true"
click at [454, 166] on button "Volgende vraag" at bounding box center [445, 167] width 211 height 15
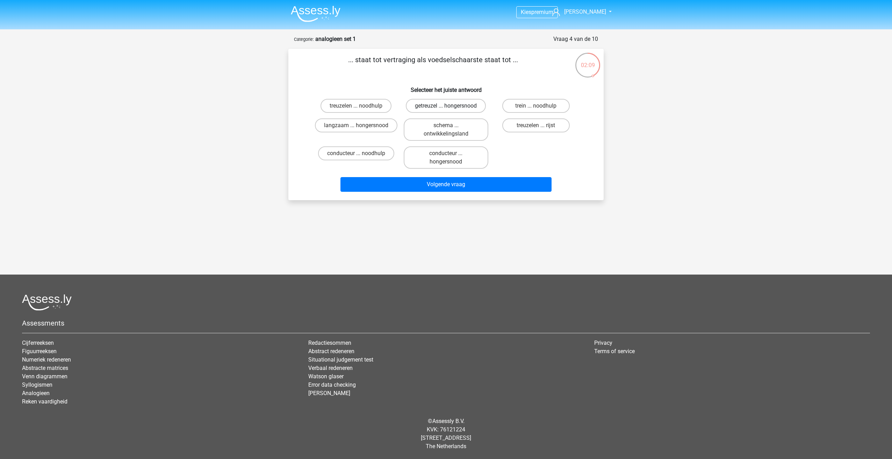
click at [440, 106] on label "getreuzel ... hongersnood" at bounding box center [446, 106] width 80 height 14
click at [446, 106] on input "getreuzel ... hongersnood" at bounding box center [448, 108] width 5 height 5
radio input "true"
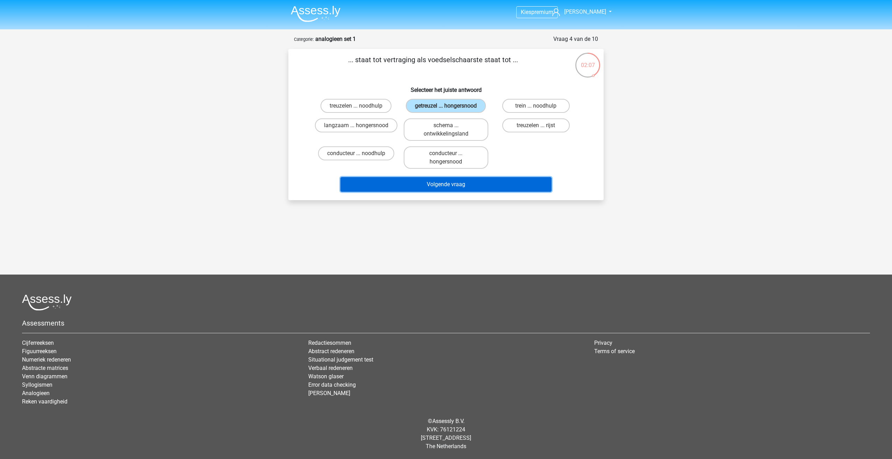
click at [458, 182] on button "Volgende vraag" at bounding box center [445, 184] width 211 height 15
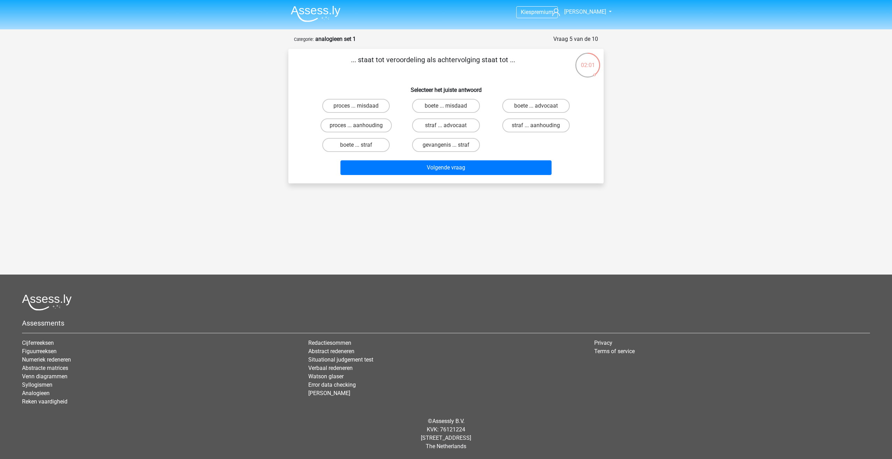
drag, startPoint x: 373, startPoint y: 190, endPoint x: 390, endPoint y: 195, distance: 18.0
click at [378, 191] on div "Kies premium [PERSON_NAME] [EMAIL_ADDRESS][DOMAIN_NAME]" at bounding box center [446, 192] width 892 height 385
click at [379, 126] on label "proces ... aanhouding" at bounding box center [355, 125] width 71 height 14
click at [361, 126] on input "proces ... aanhouding" at bounding box center [358, 127] width 5 height 5
radio input "true"
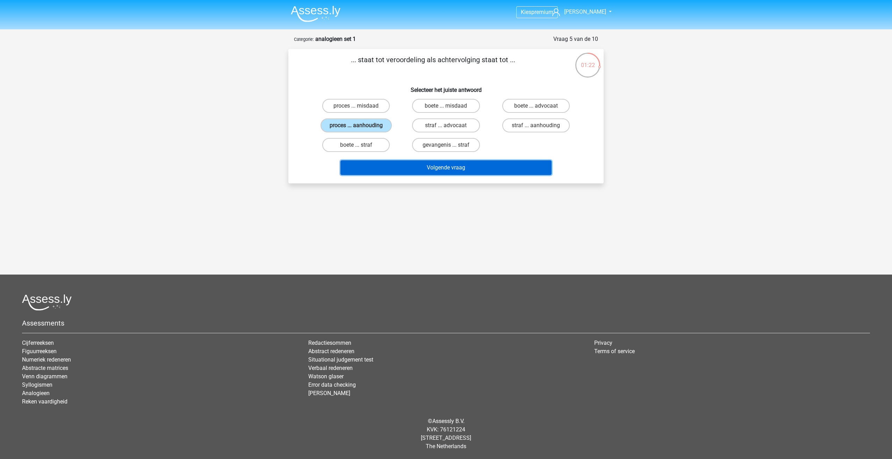
click at [426, 166] on button "Volgende vraag" at bounding box center [445, 167] width 211 height 15
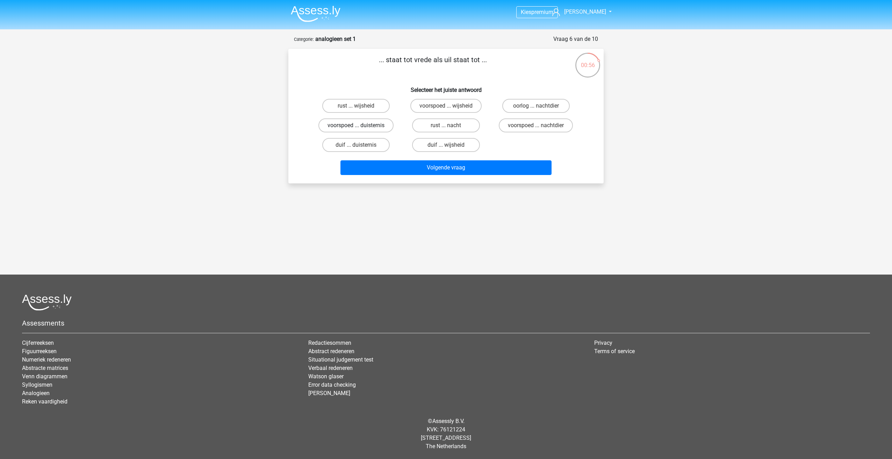
click at [379, 124] on label "voorspoed ... duisternis" at bounding box center [355, 125] width 75 height 14
click at [361, 125] on input "voorspoed ... duisternis" at bounding box center [358, 127] width 5 height 5
radio input "true"
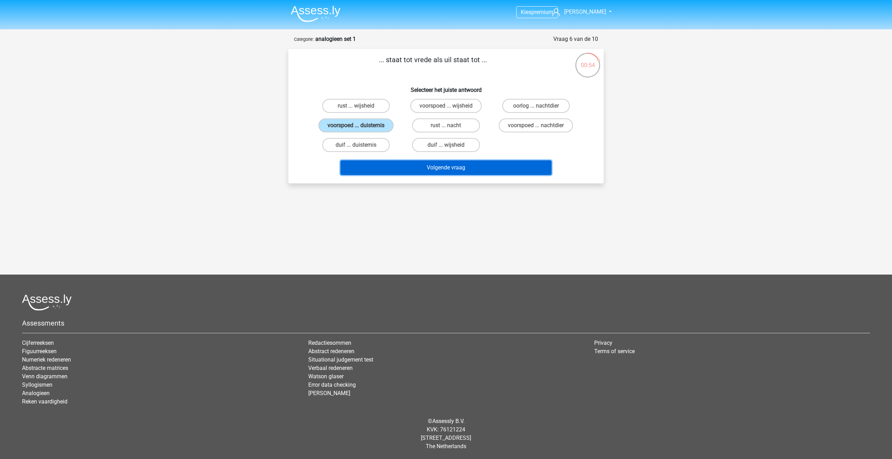
click at [410, 165] on button "Volgende vraag" at bounding box center [445, 167] width 211 height 15
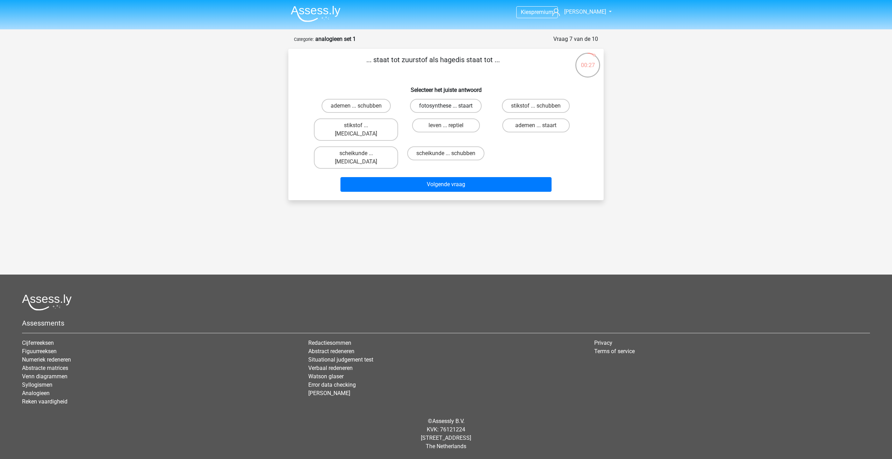
click at [462, 105] on label "fotosynthese ... staart" at bounding box center [446, 106] width 72 height 14
click at [450, 106] on input "fotosynthese ... staart" at bounding box center [448, 108] width 5 height 5
radio input "true"
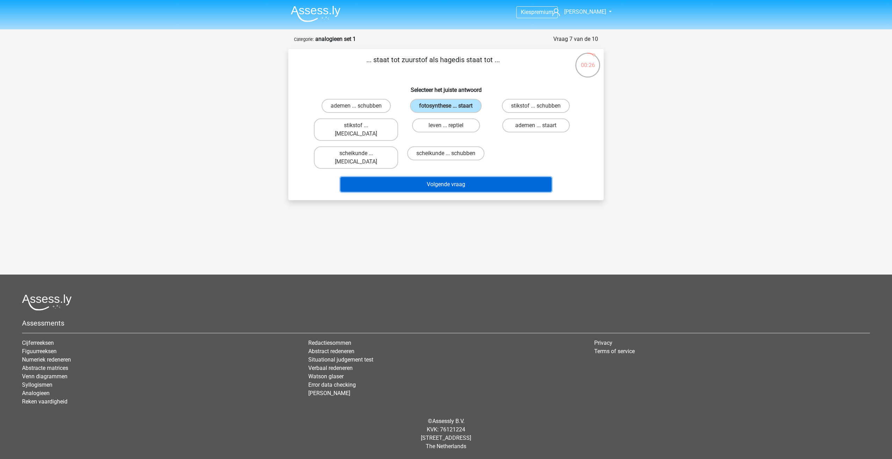
click at [456, 177] on button "Volgende vraag" at bounding box center [445, 184] width 211 height 15
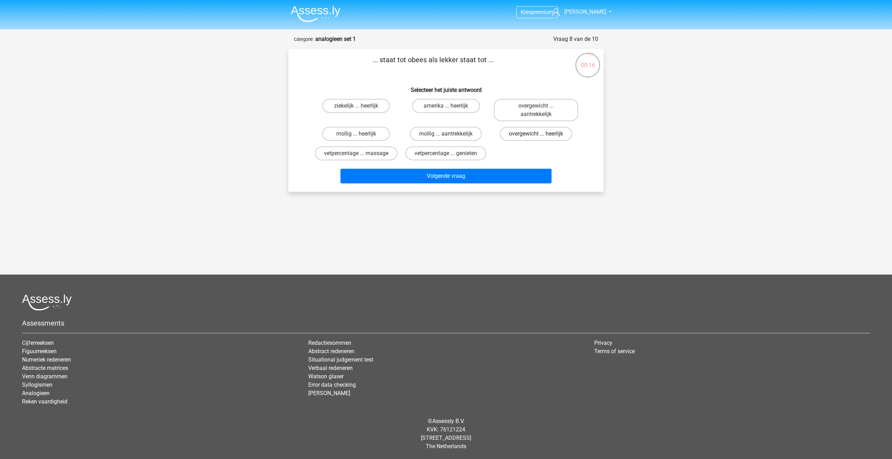
click at [525, 136] on label "overgewicht ... heerlijk" at bounding box center [536, 134] width 72 height 14
click at [536, 136] on input "overgewicht ... heerlijk" at bounding box center [538, 136] width 5 height 5
radio input "true"
click at [500, 178] on button "Volgende vraag" at bounding box center [445, 176] width 211 height 15
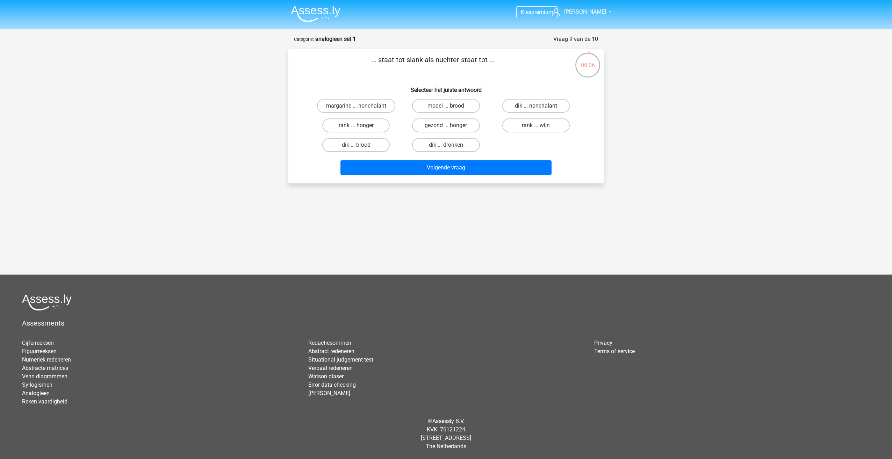
click at [515, 105] on label "dik ... nonchalant" at bounding box center [535, 106] width 67 height 14
click at [536, 106] on input "dik ... nonchalant" at bounding box center [538, 108] width 5 height 5
radio input "true"
click at [486, 162] on button "Volgende vraag" at bounding box center [445, 167] width 211 height 15
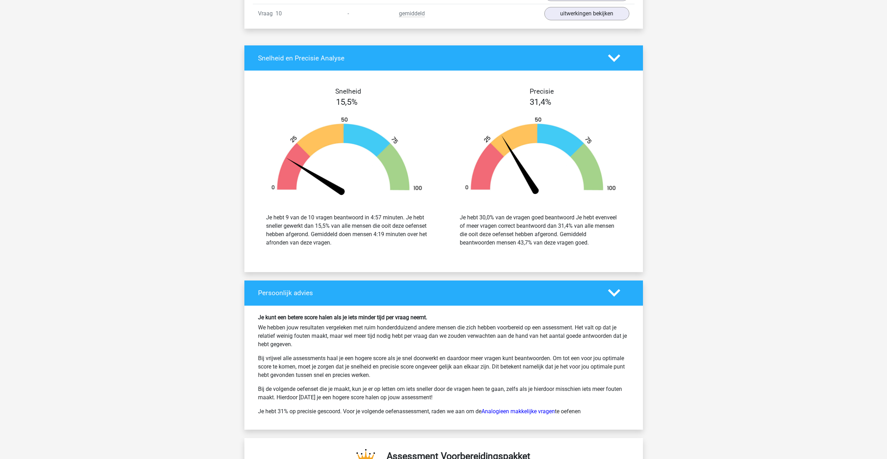
scroll to position [1013, 0]
